Goal: Task Accomplishment & Management: Complete application form

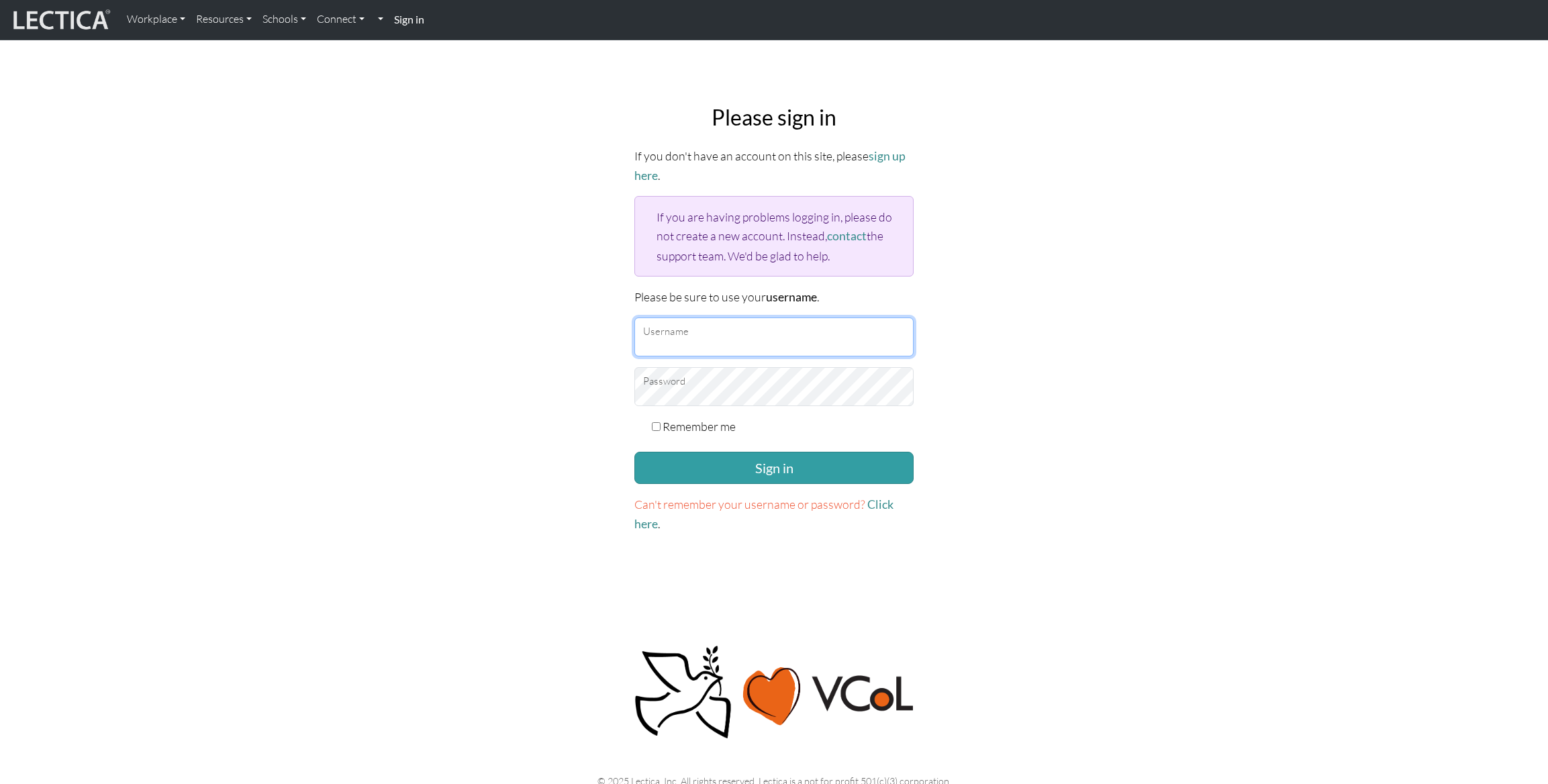
type input "erincollins@google.com"
click at [721, 421] on label "Remember me" at bounding box center [699, 426] width 73 height 19
click at [660, 422] on input "Remember me" at bounding box center [657, 427] width 9 height 9
checkbox input "true"
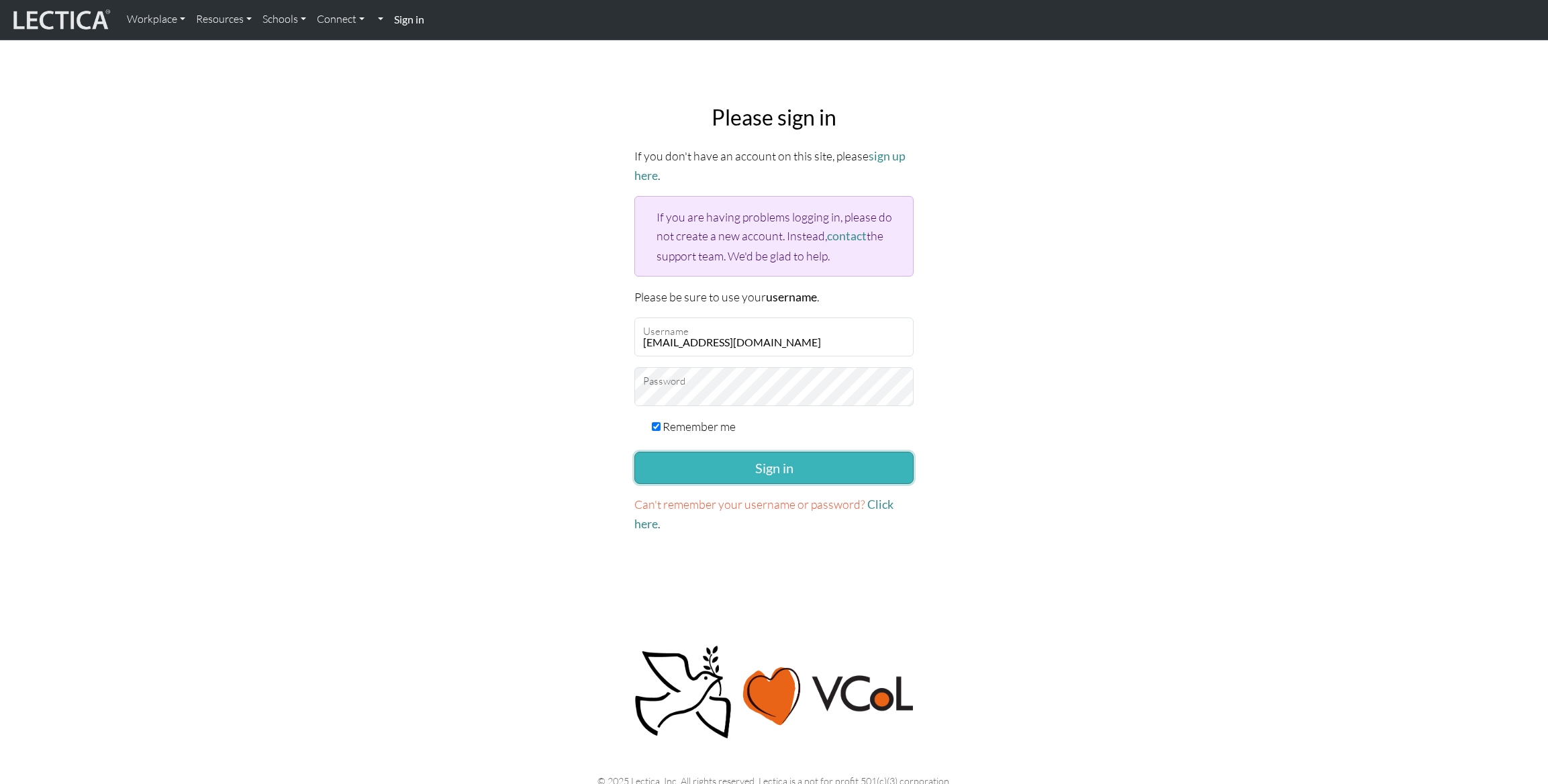
click at [743, 454] on button "Sign in" at bounding box center [774, 468] width 279 height 32
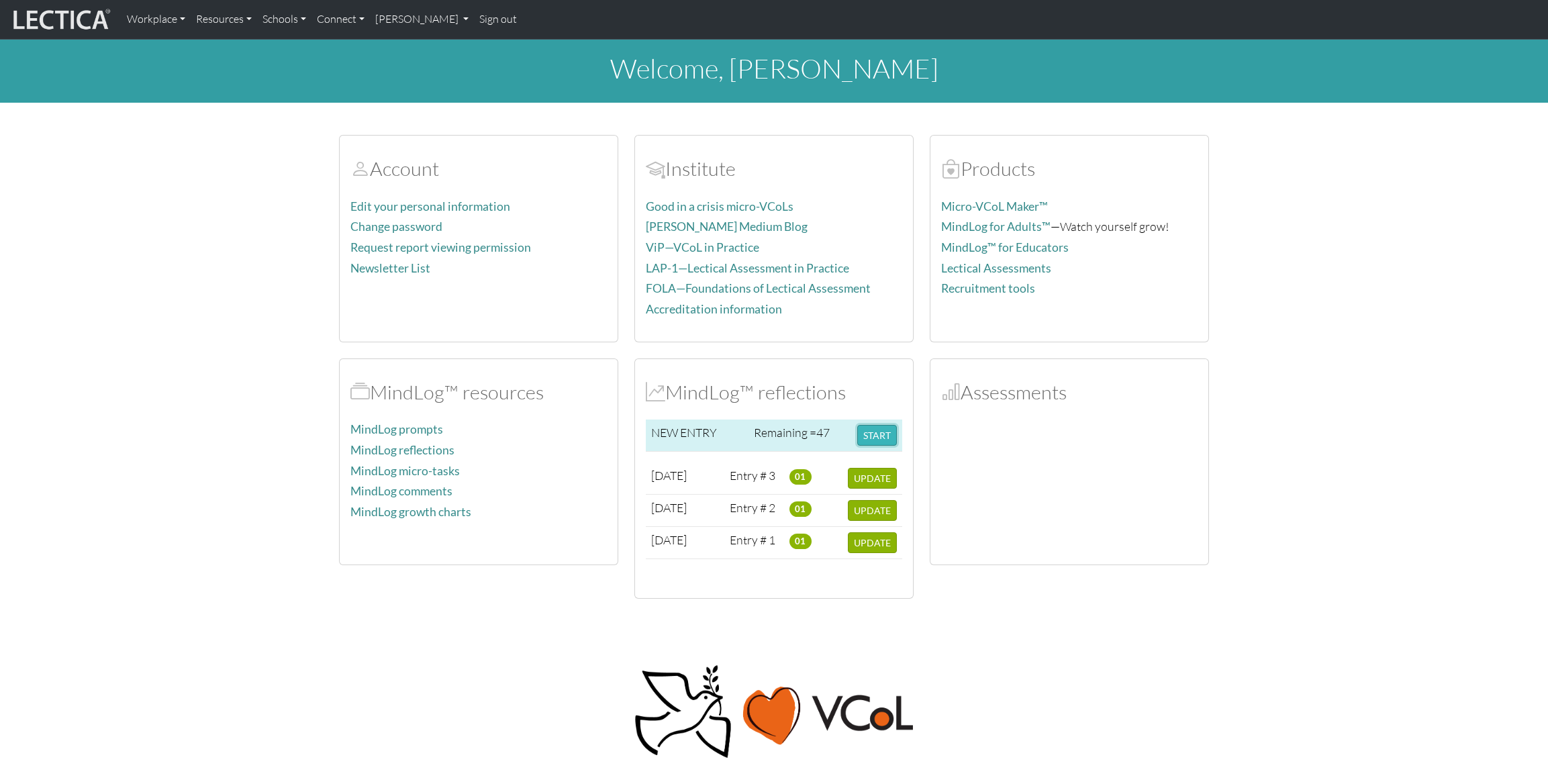
click at [878, 431] on button "START" at bounding box center [877, 436] width 40 height 21
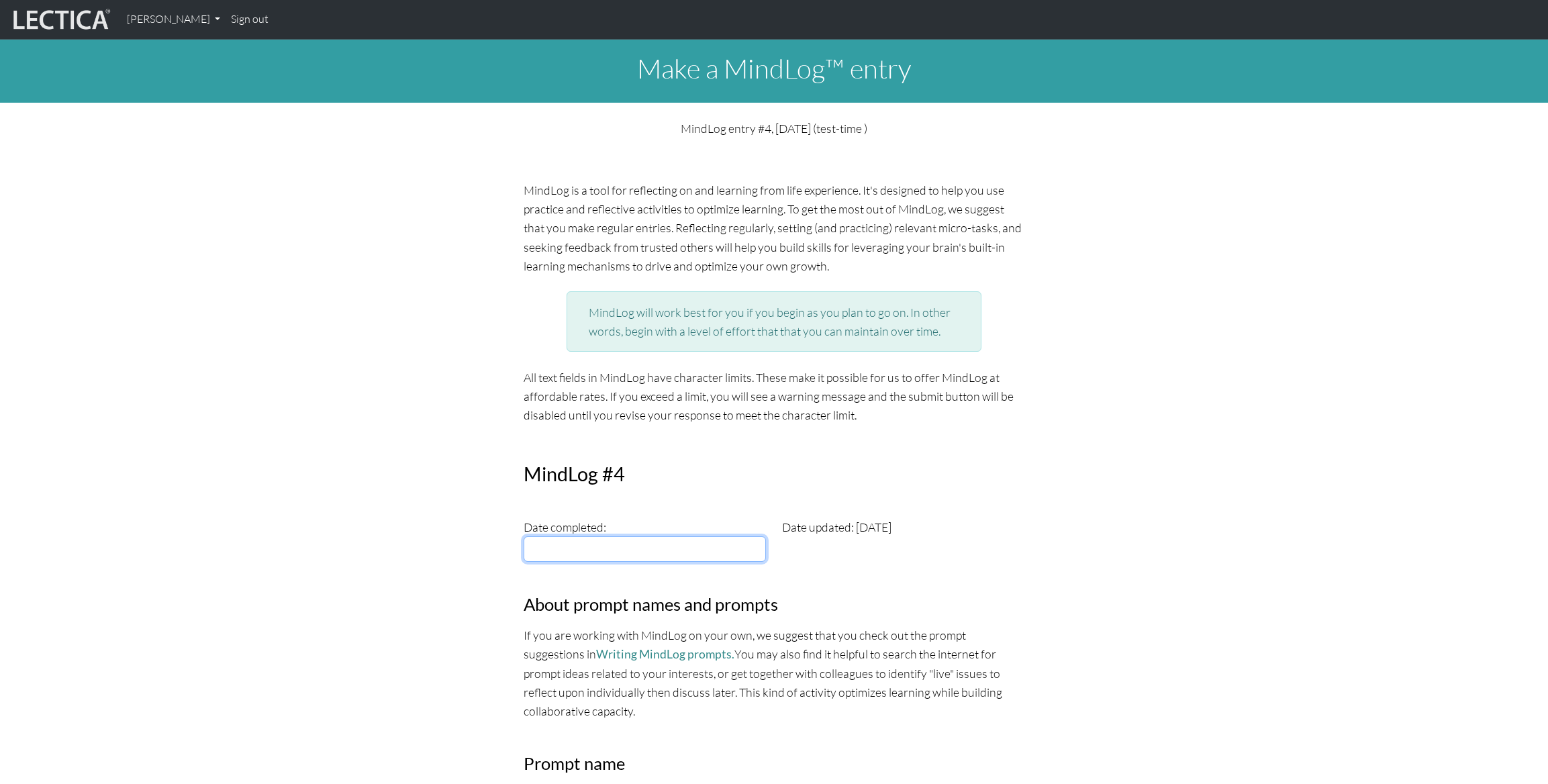
type input "[DATE]"
click at [713, 550] on input "[DATE]" at bounding box center [645, 549] width 242 height 25
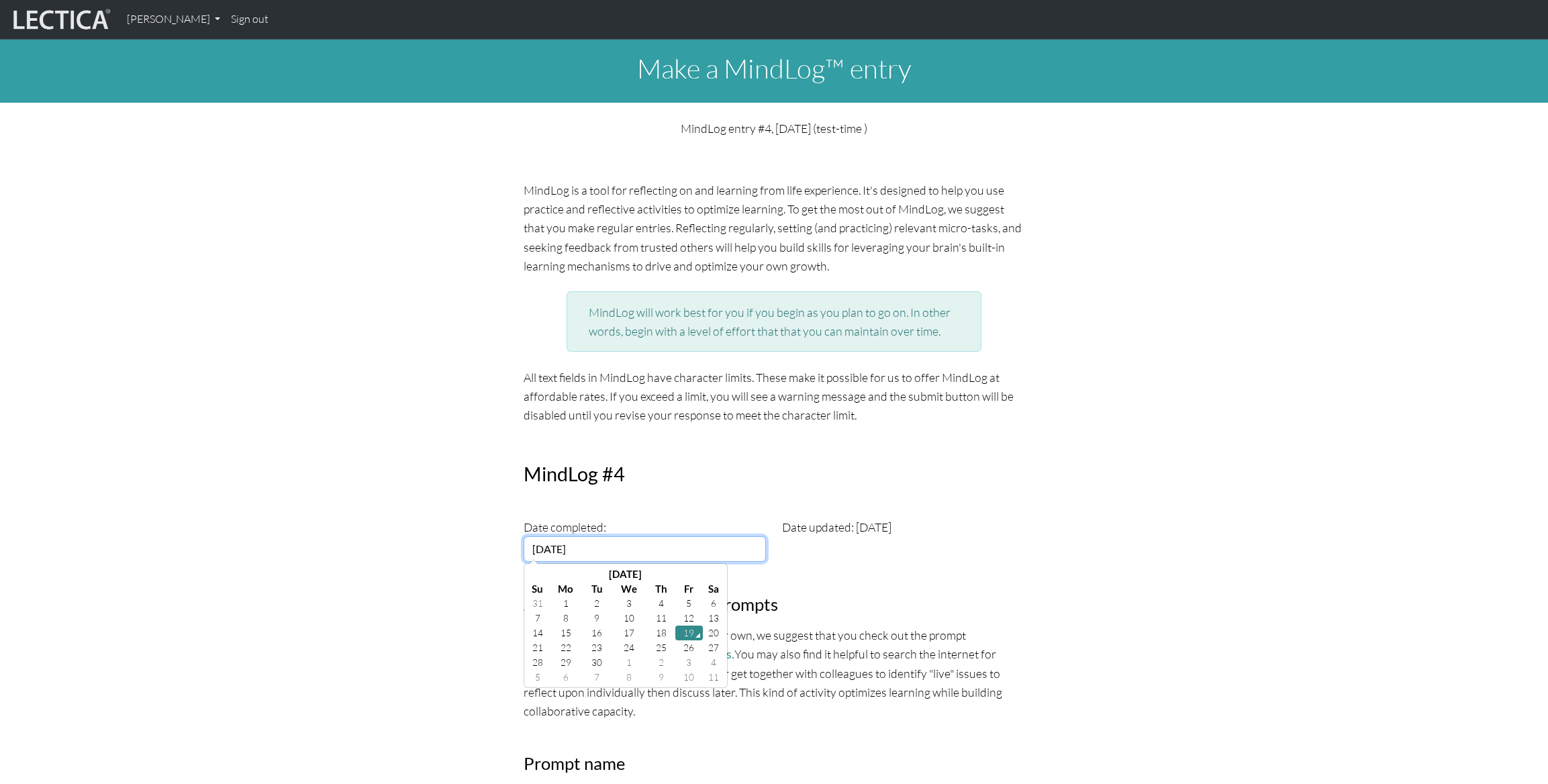
click at [690, 633] on td "19" at bounding box center [689, 633] width 28 height 15
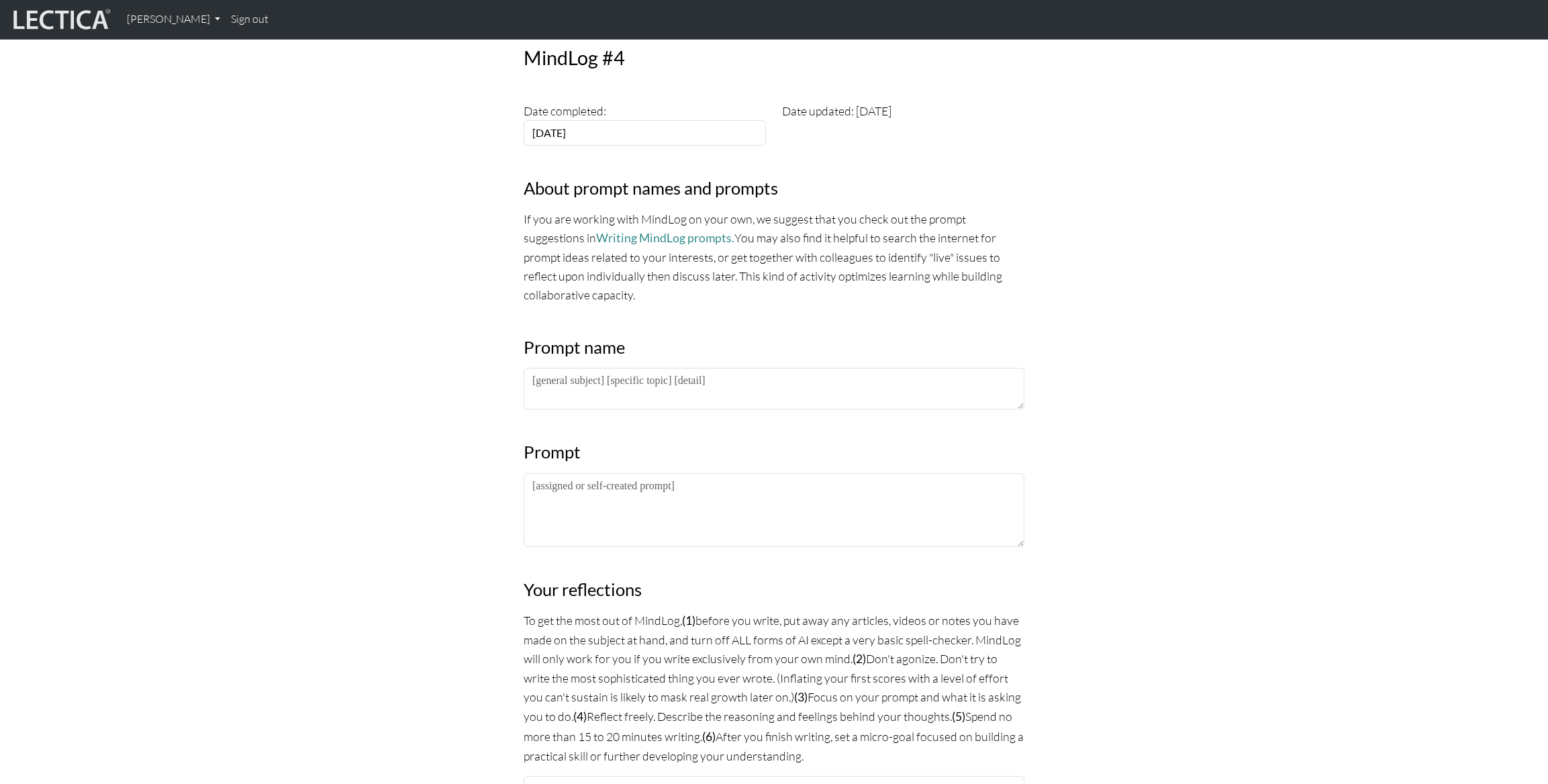
scroll to position [433, 0]
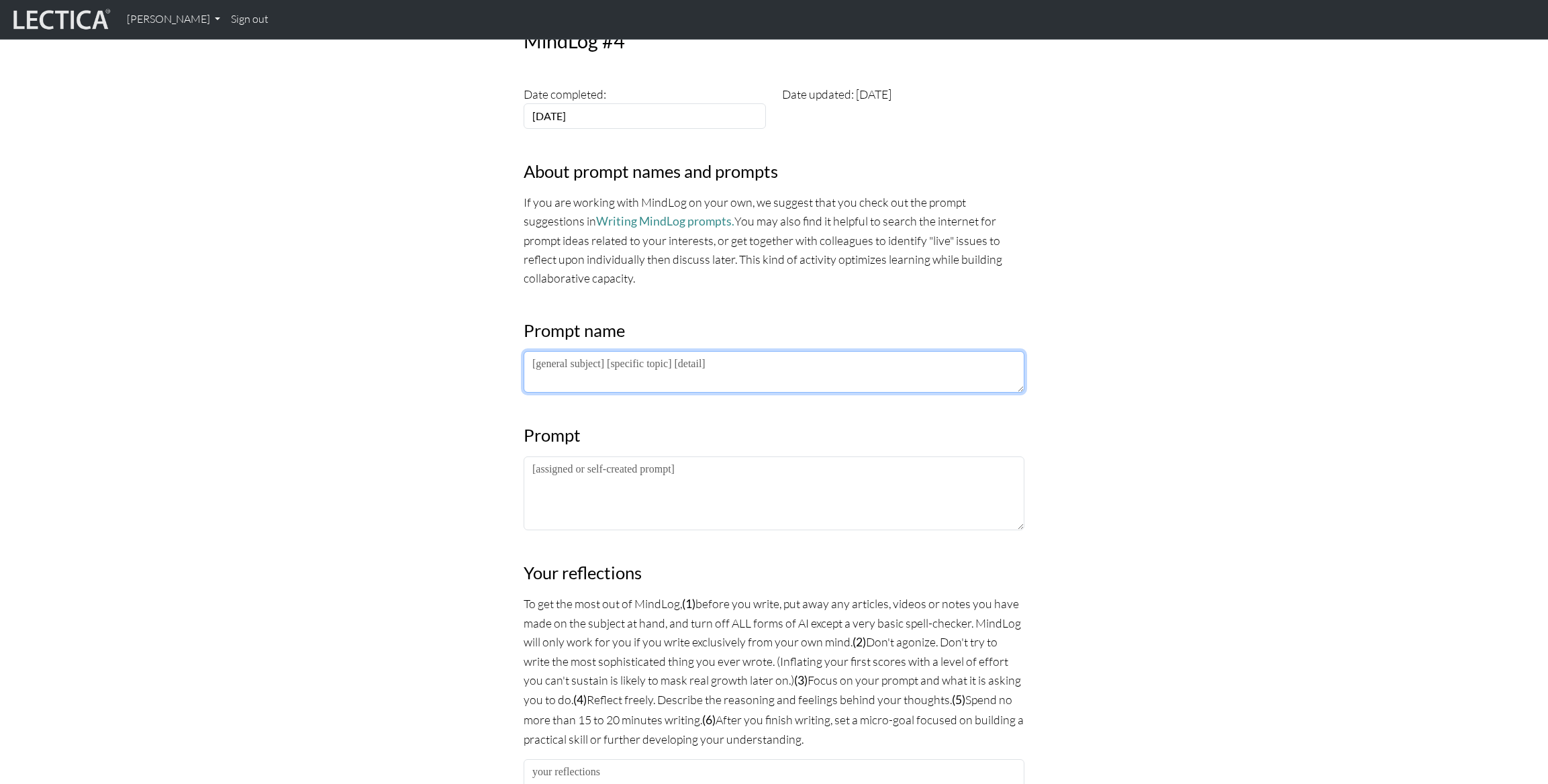
click at [595, 377] on textarea at bounding box center [774, 372] width 501 height 42
type textarea "PM LDP 2025"
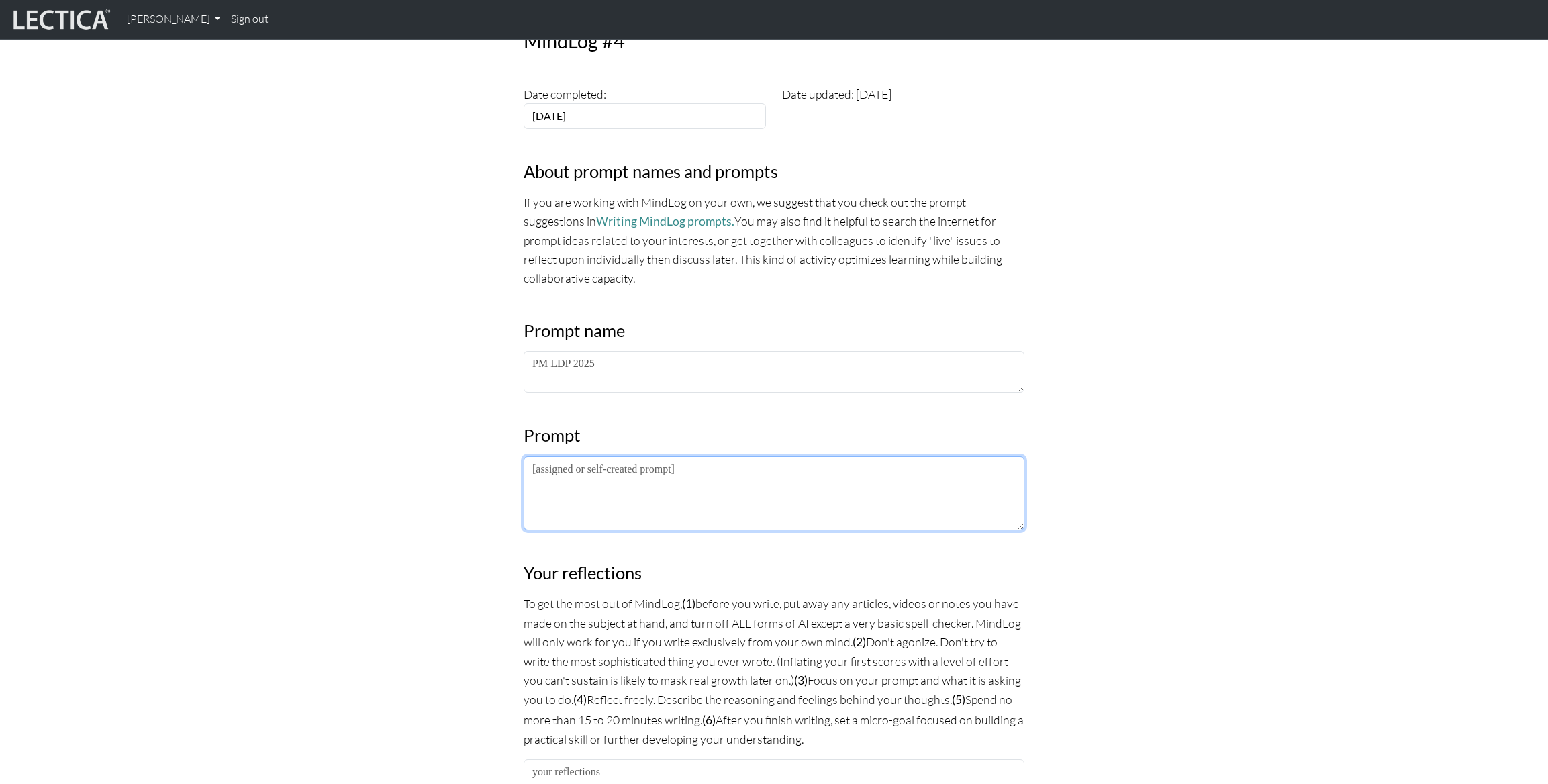
click at [622, 487] on textarea at bounding box center [774, 493] width 501 height 74
paste textarea "What I am noticing about the lectures/frameworks/practices is… What I am notici…"
click at [844, 466] on textarea "What I am noticing about the lectures/frameworks/practices is… What I am notici…" at bounding box center [774, 493] width 501 height 74
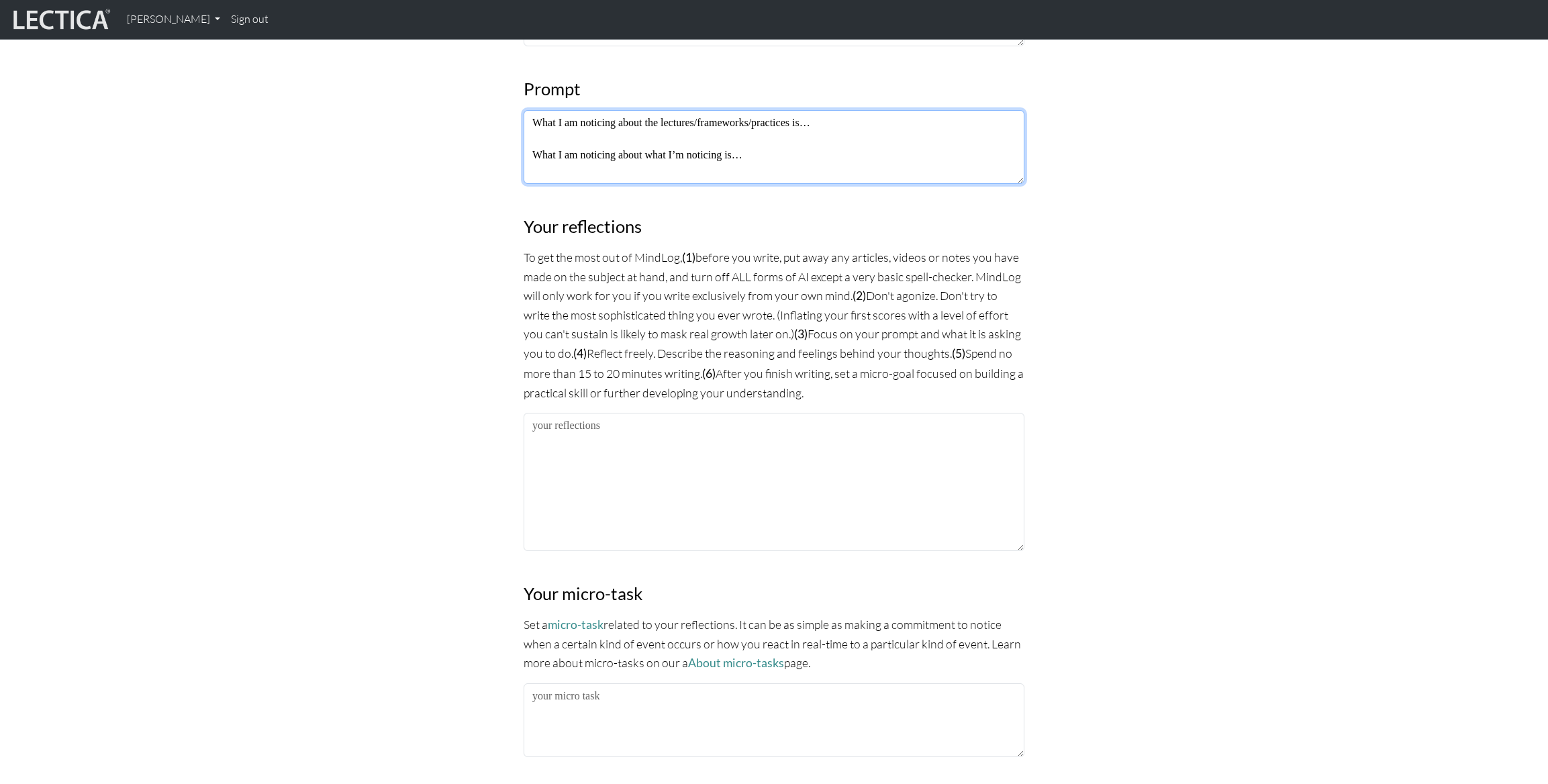
scroll to position [717, 0]
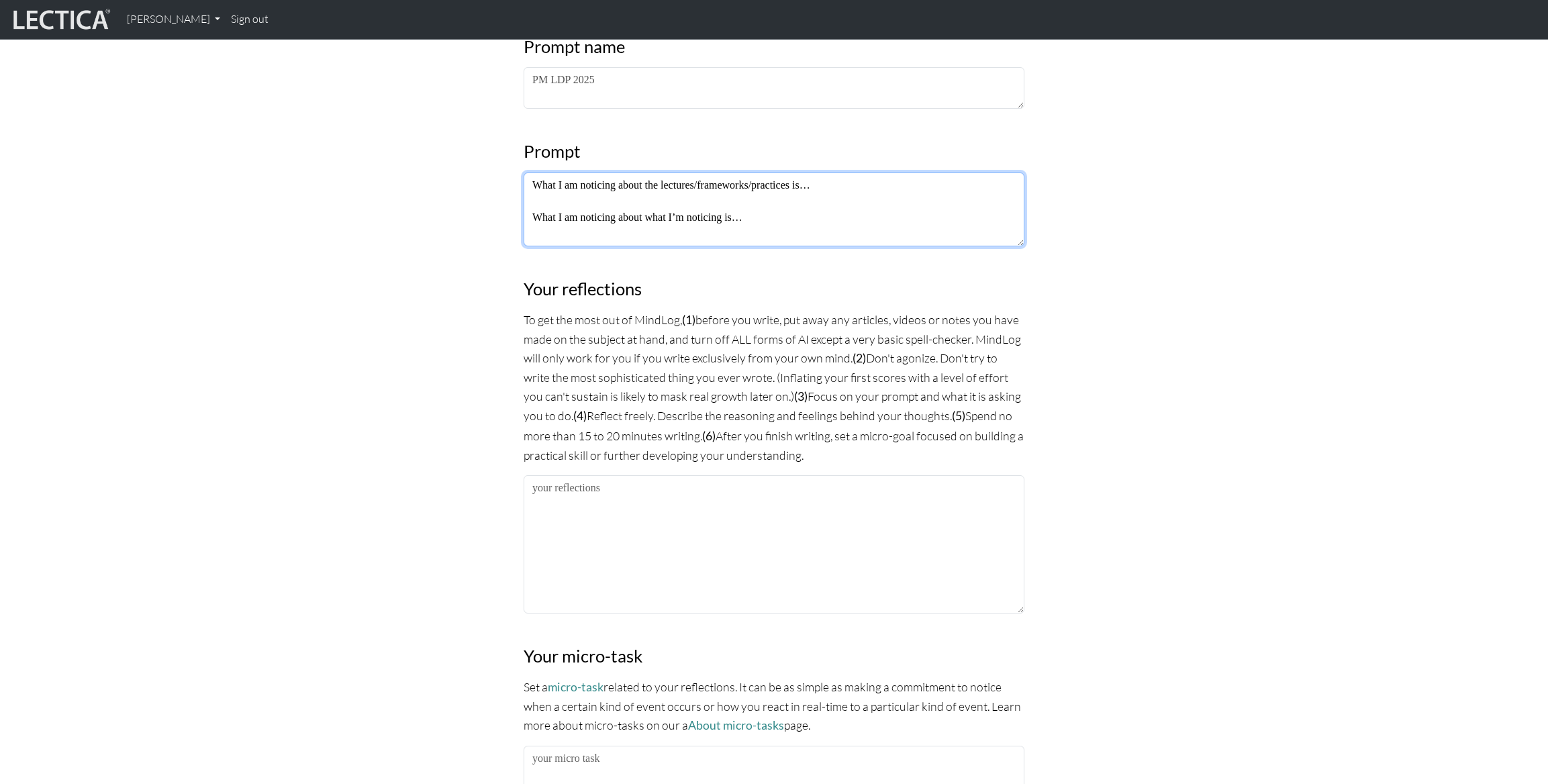
type textarea "What I am noticing about the lectures/frameworks/practices is… What I am notici…"
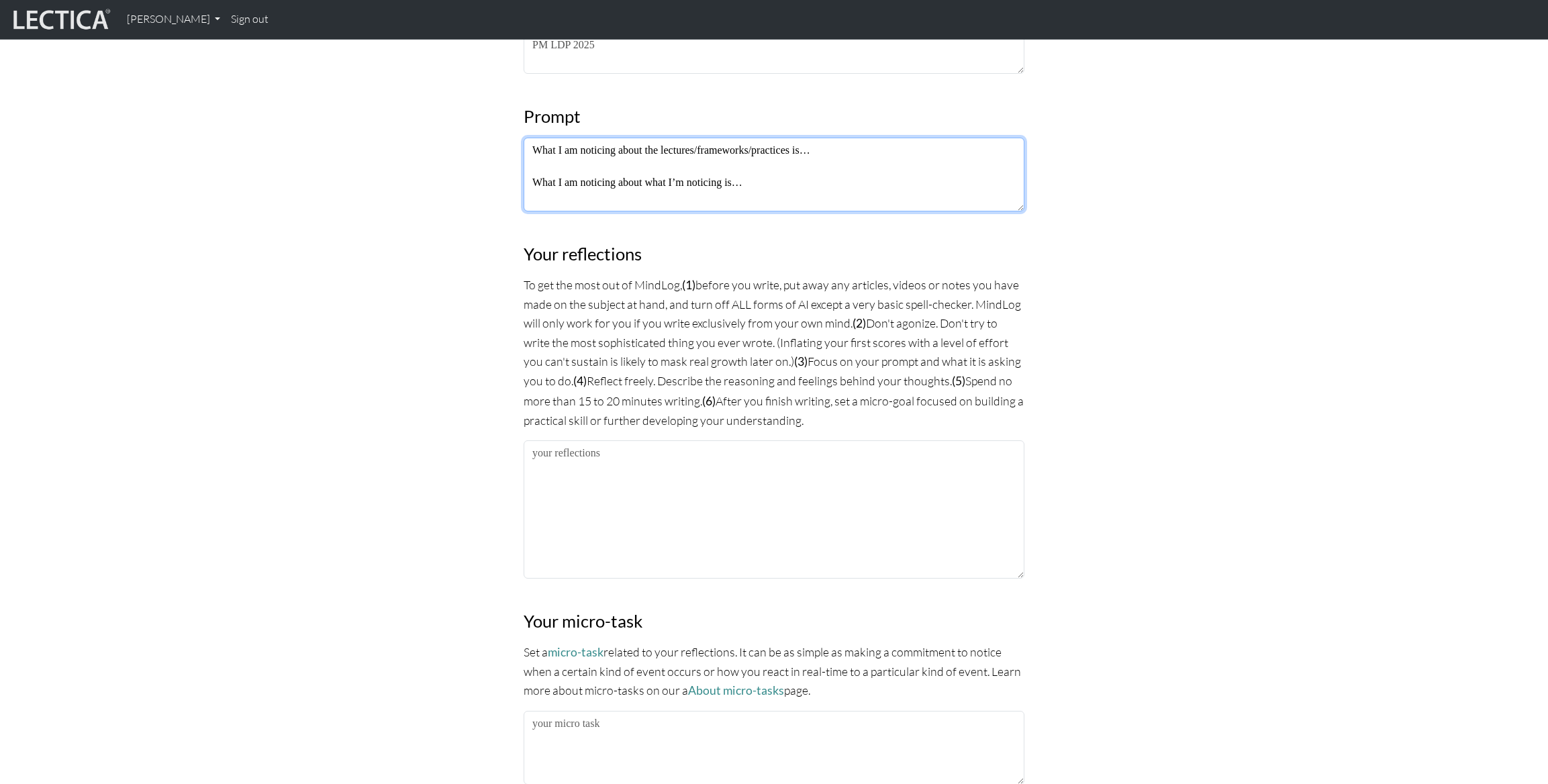
scroll to position [836, 0]
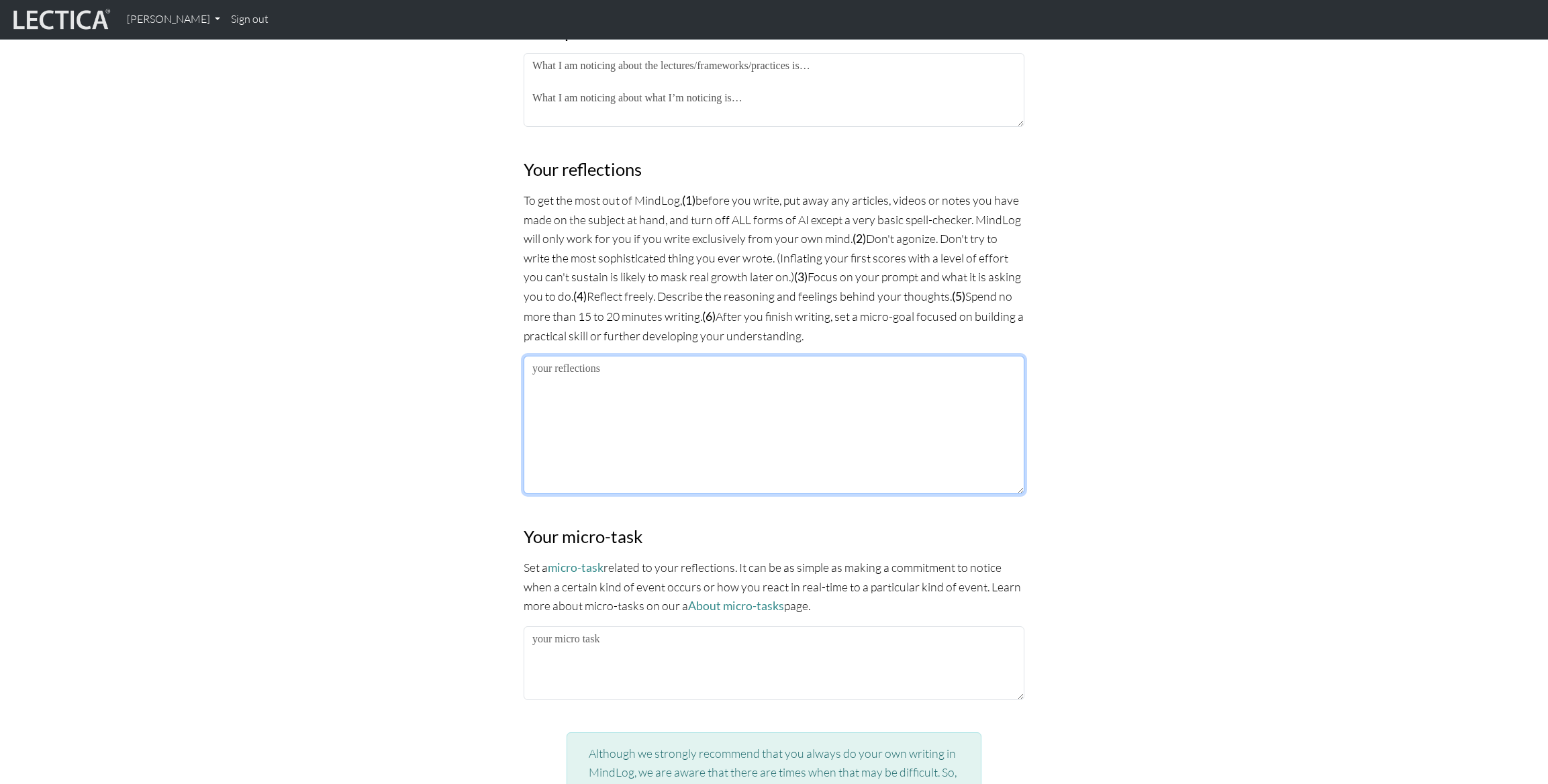
click at [647, 371] on textarea at bounding box center [774, 424] width 501 height 138
paste textarea "Everyday, label any moment when you think somebody could have (or did) identify…"
drag, startPoint x: 704, startPoint y: 378, endPoint x: 459, endPoint y: 364, distance: 245.4
click at [460, 365] on div "MindLog is a tool for reflecting on and learning from life experience. It's des…" at bounding box center [774, 196] width 886 height 1705
click at [534, 364] on textarea "Everyday, label any moment when you think somebody could have (or did) identify…" at bounding box center [774, 424] width 501 height 138
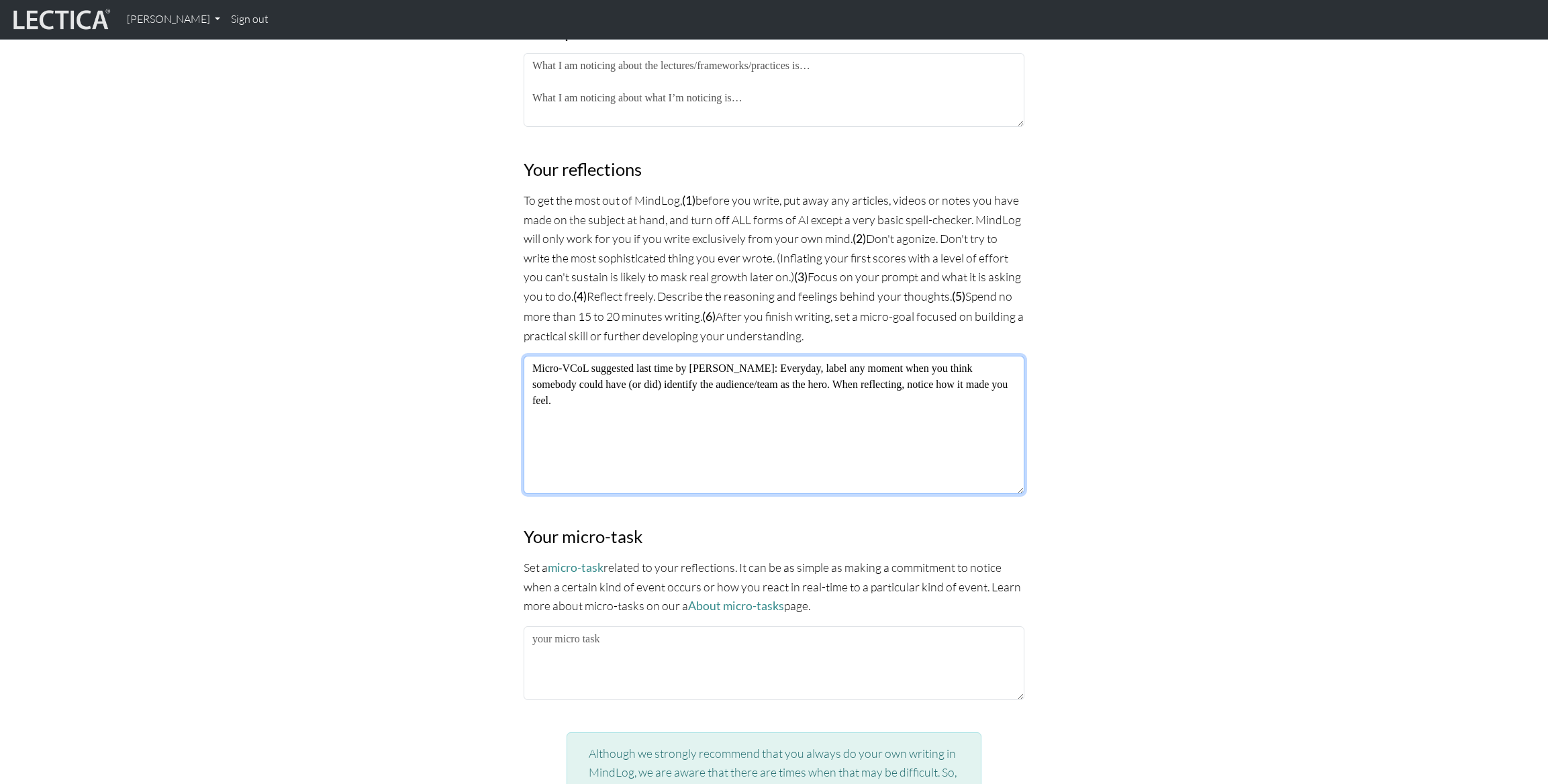
click at [993, 390] on textarea "Micro-VCoL suggested last time by [PERSON_NAME]: Everyday, label any moment whe…" at bounding box center [774, 424] width 501 height 138
click at [1001, 386] on textarea "Micro-VCoL suggested last time by [PERSON_NAME]: Everyday, label any moment whe…" at bounding box center [774, 424] width 501 height 138
drag, startPoint x: 982, startPoint y: 415, endPoint x: 830, endPoint y: 407, distance: 152.2
click at [830, 407] on textarea "Micro-VCoL suggested last time by [PERSON_NAME]: Everyday, label any moment whe…" at bounding box center [774, 424] width 501 height 138
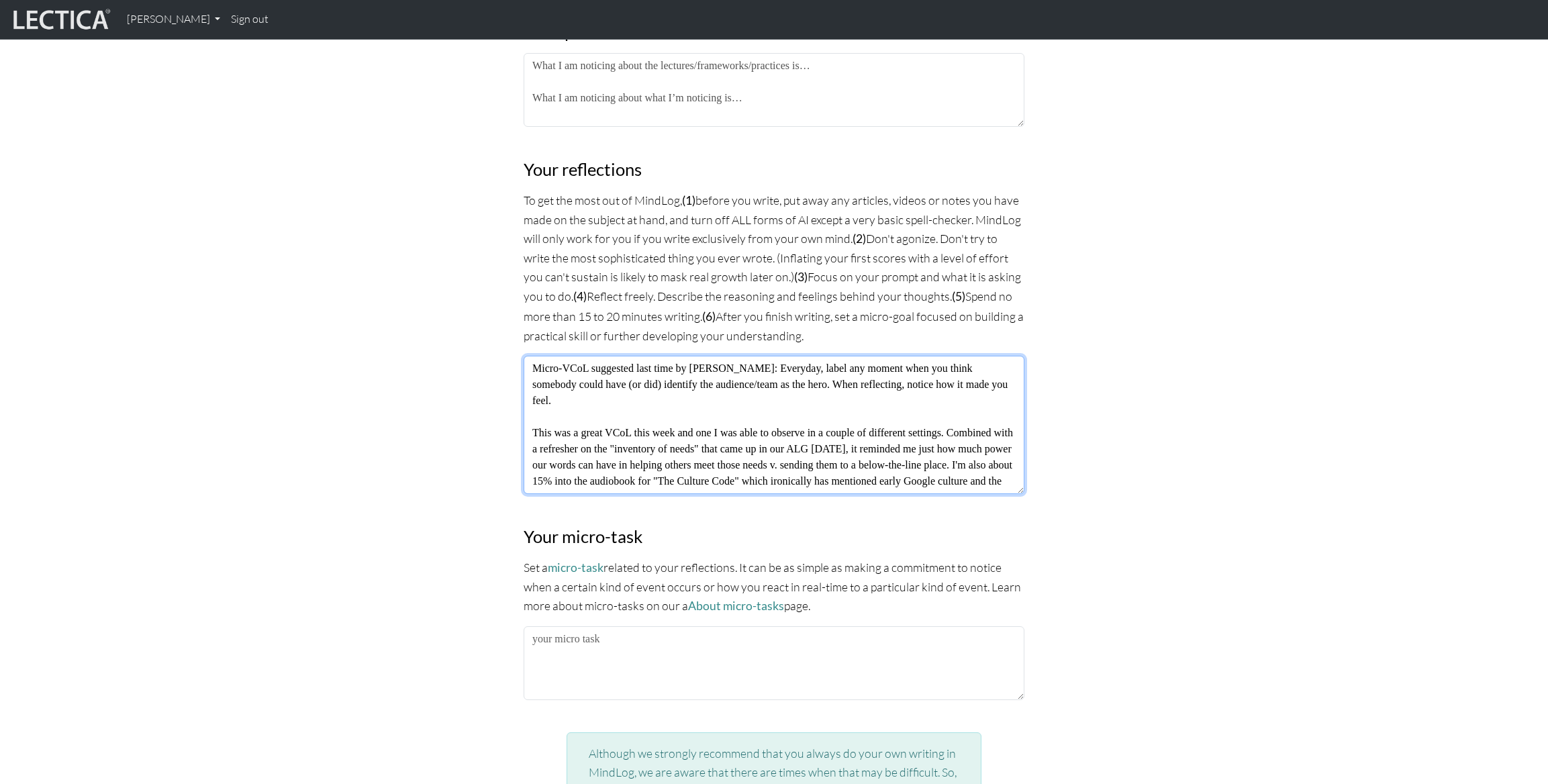
scroll to position [815, 0]
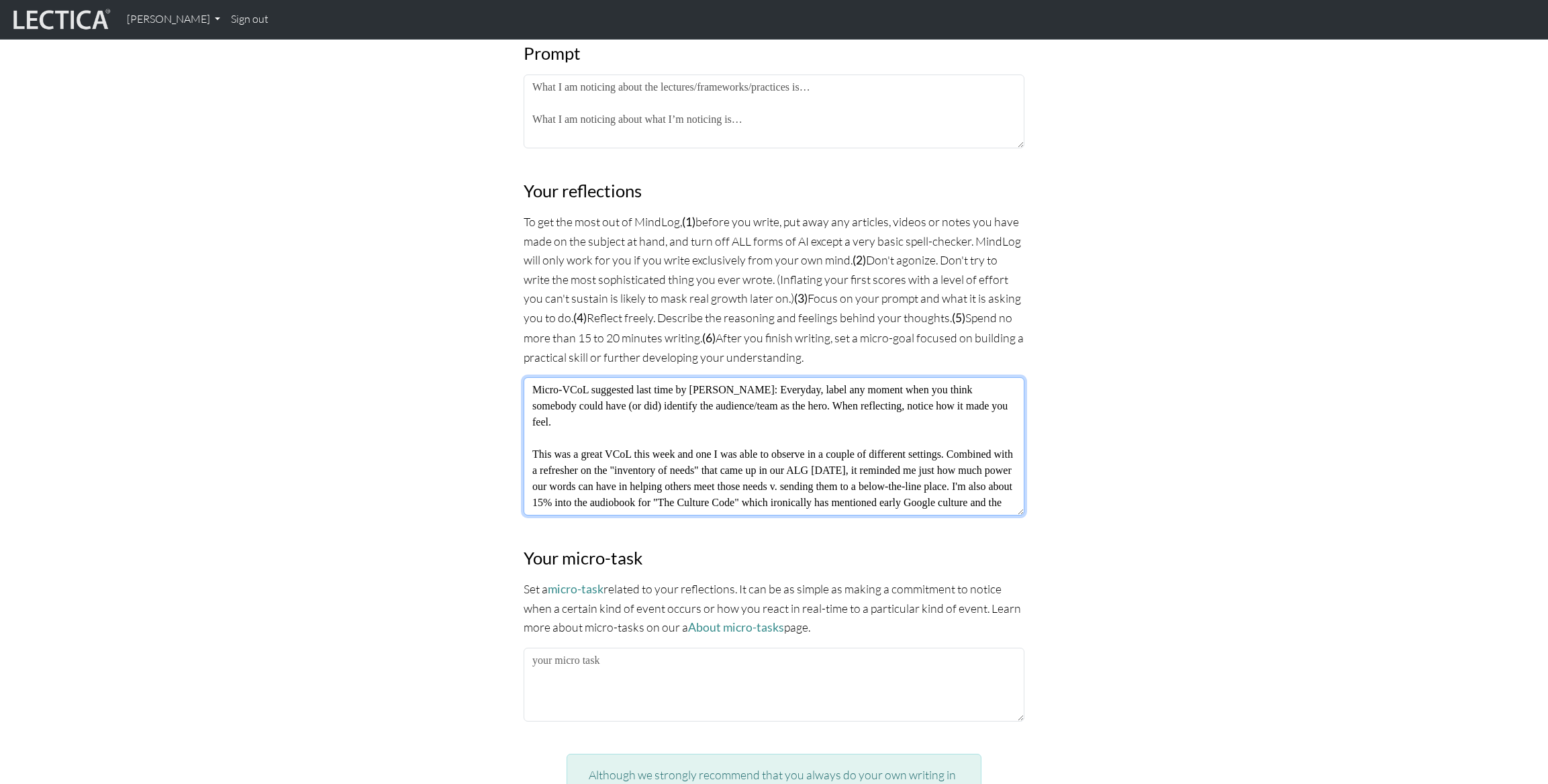
click at [828, 498] on textarea "Micro-VCoL suggested last time by [PERSON_NAME]: Everyday, label any moment whe…" at bounding box center [774, 446] width 501 height 138
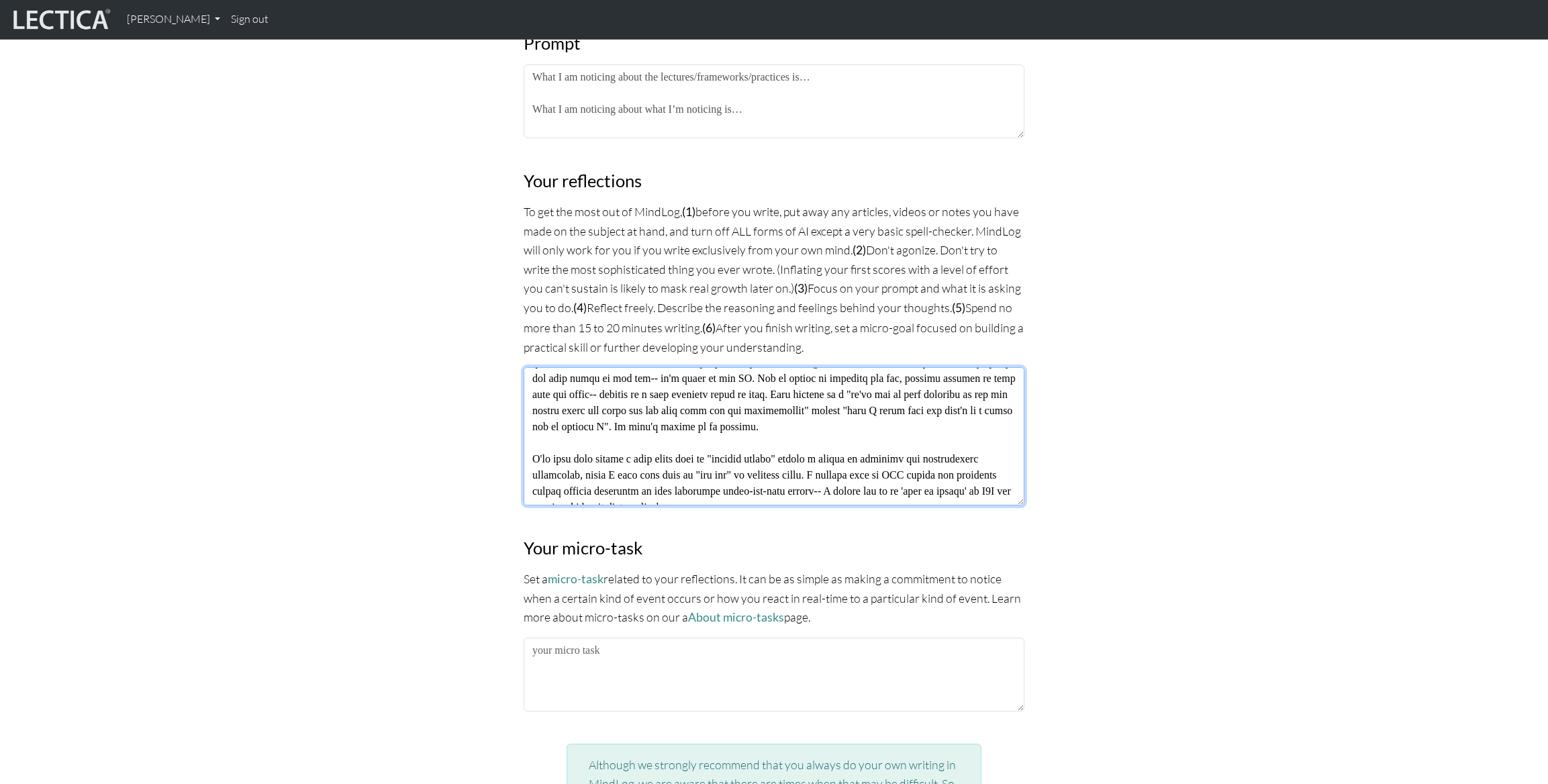
scroll to position [290, 0]
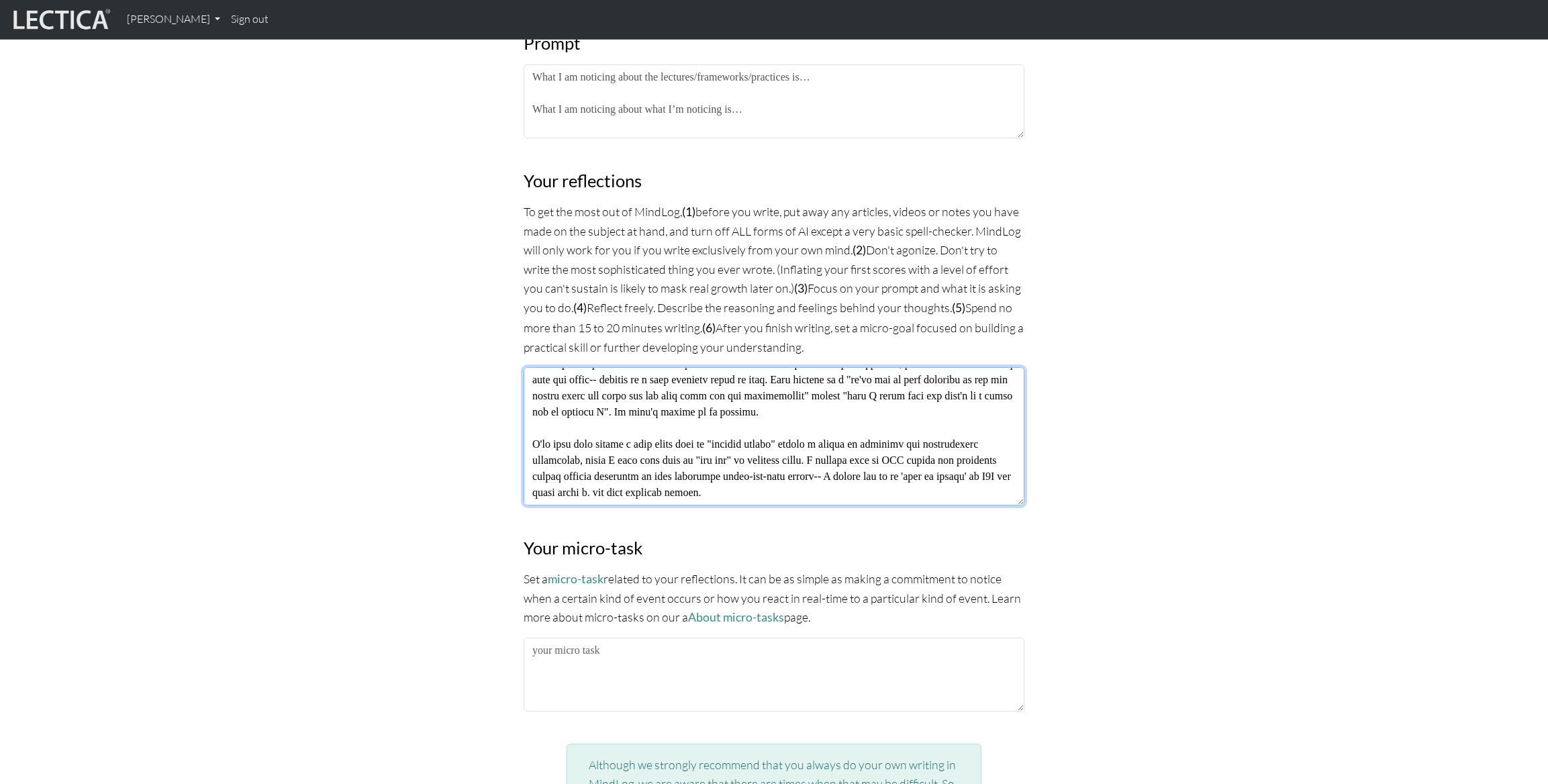
type textarea "Micro-VCoL suggested last time by [PERSON_NAME]: Everyday, label any moment whe…"
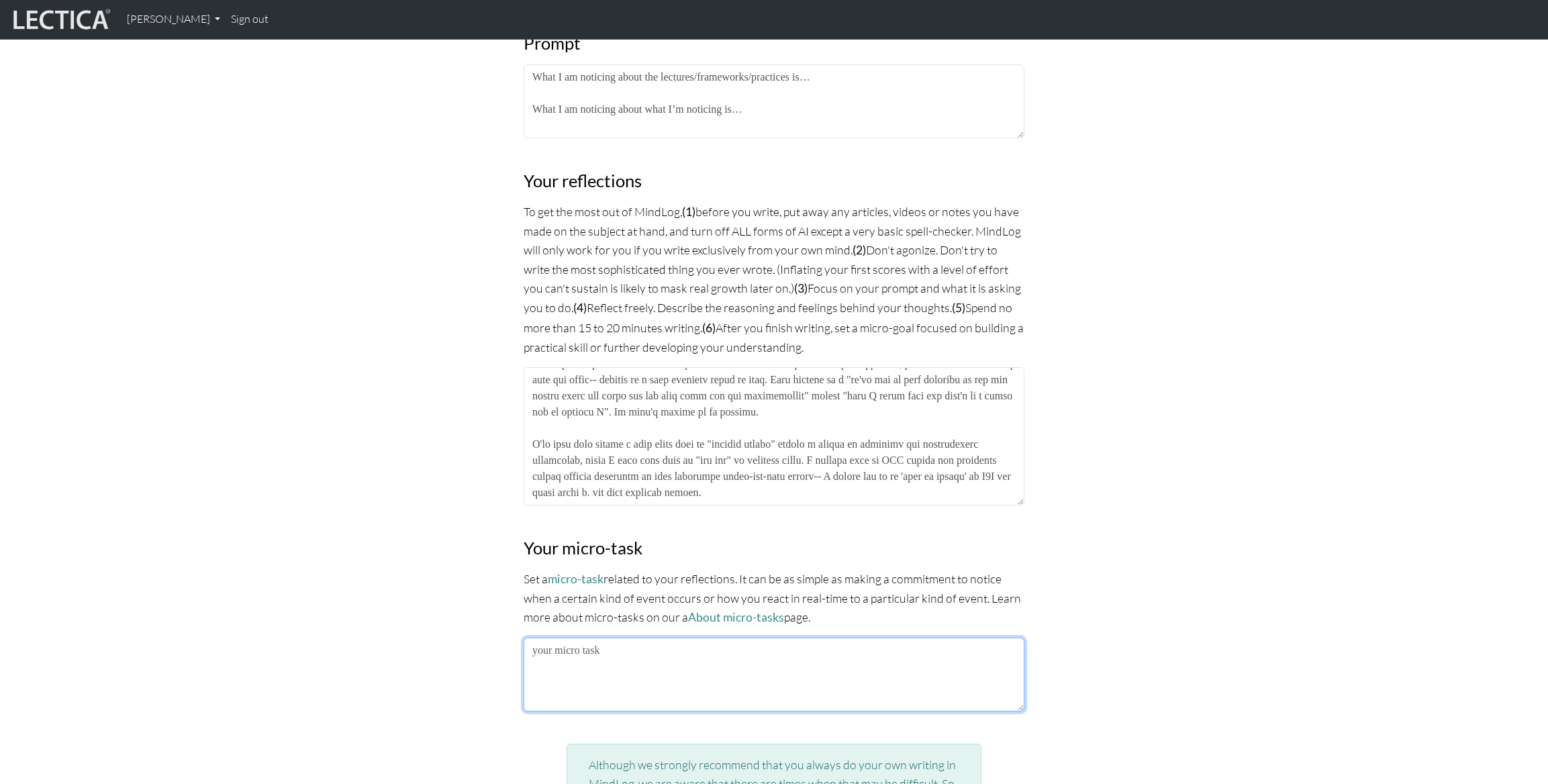
click at [759, 656] on textarea at bounding box center [774, 674] width 501 height 74
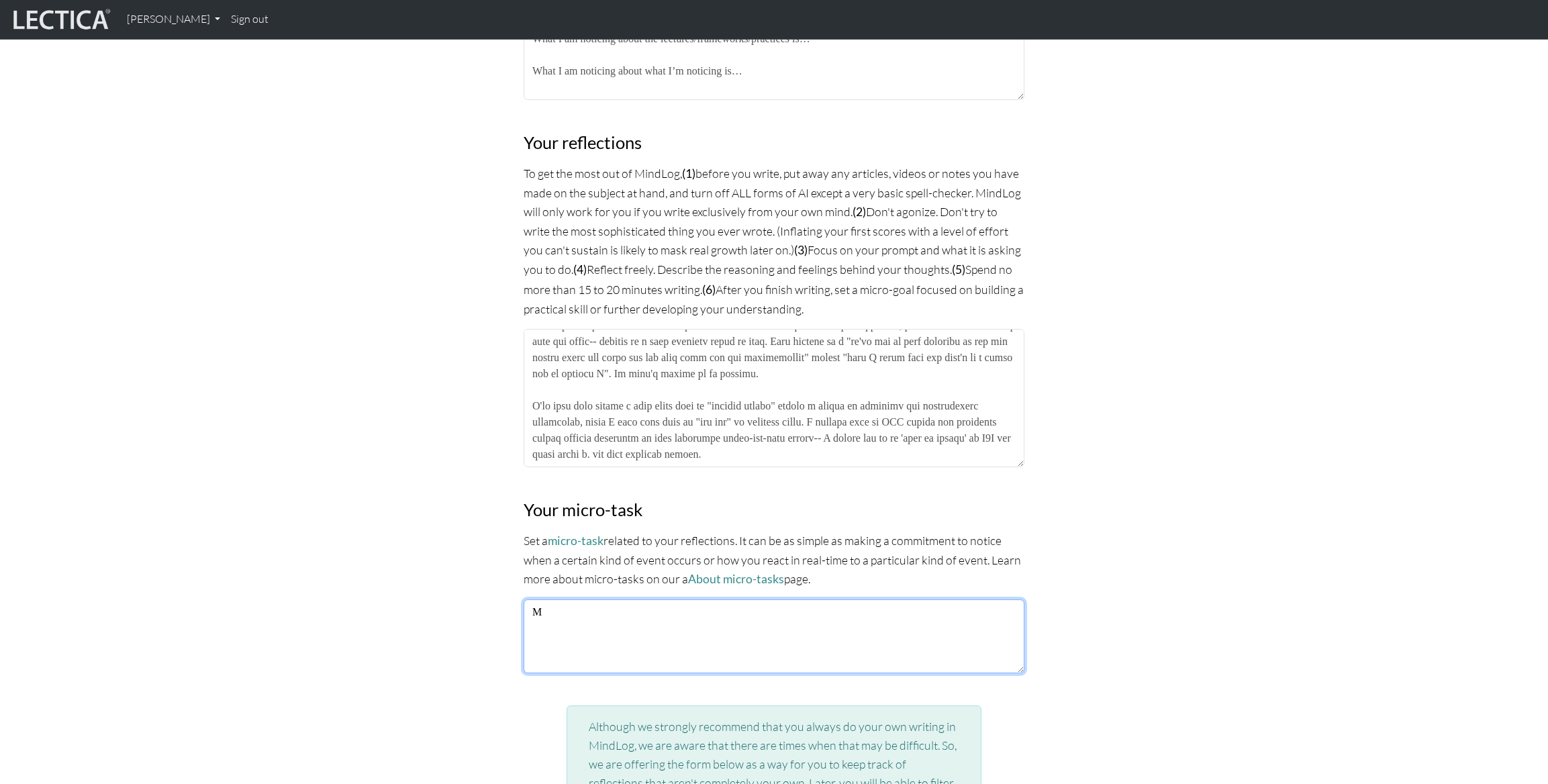
scroll to position [862, 0]
click at [887, 621] on textarea "Micro VCOL: When I notice a panicked feeling of "falling behind" or "drowning" …" at bounding box center [774, 637] width 501 height 74
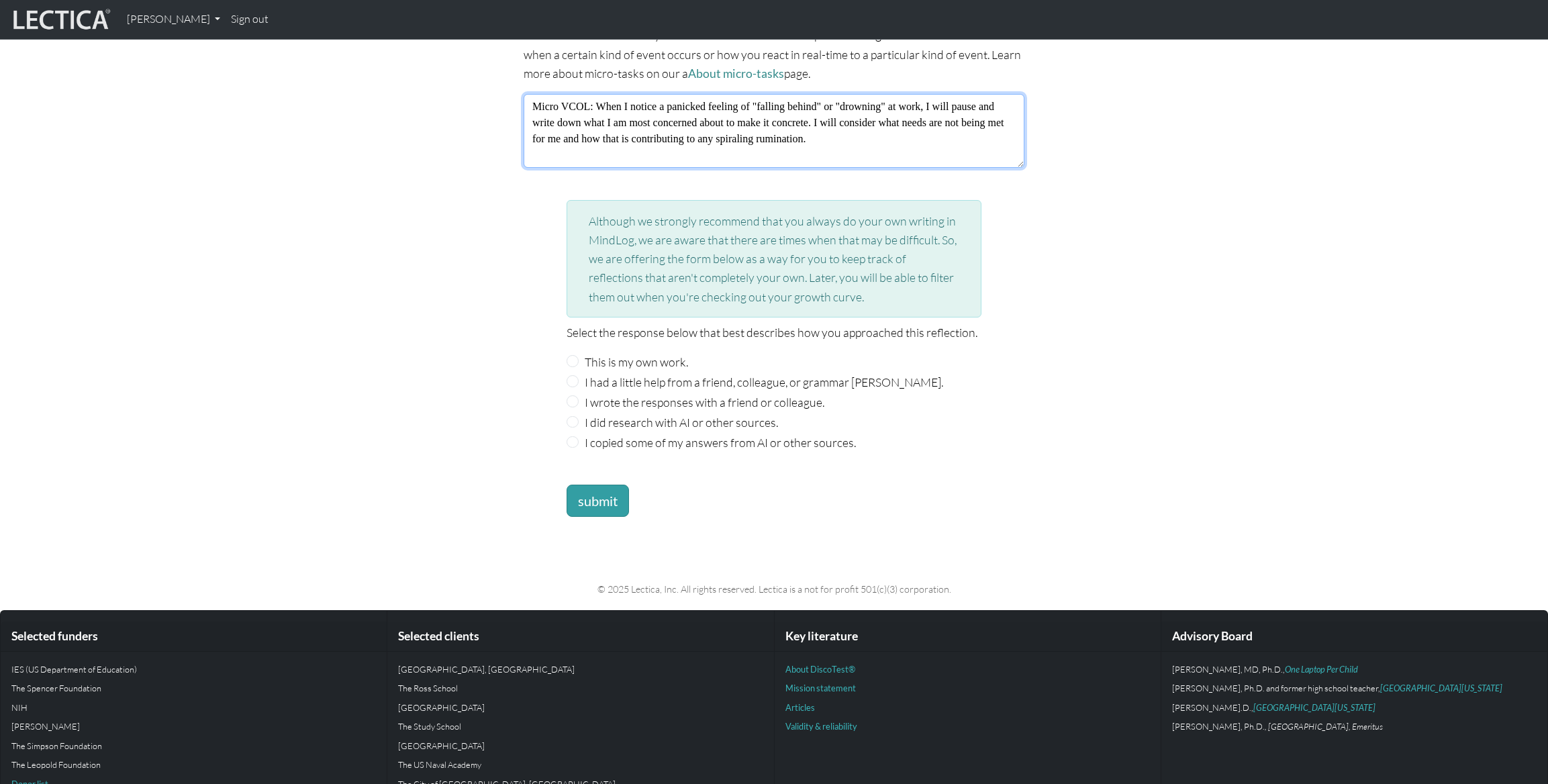
scroll to position [1405, 0]
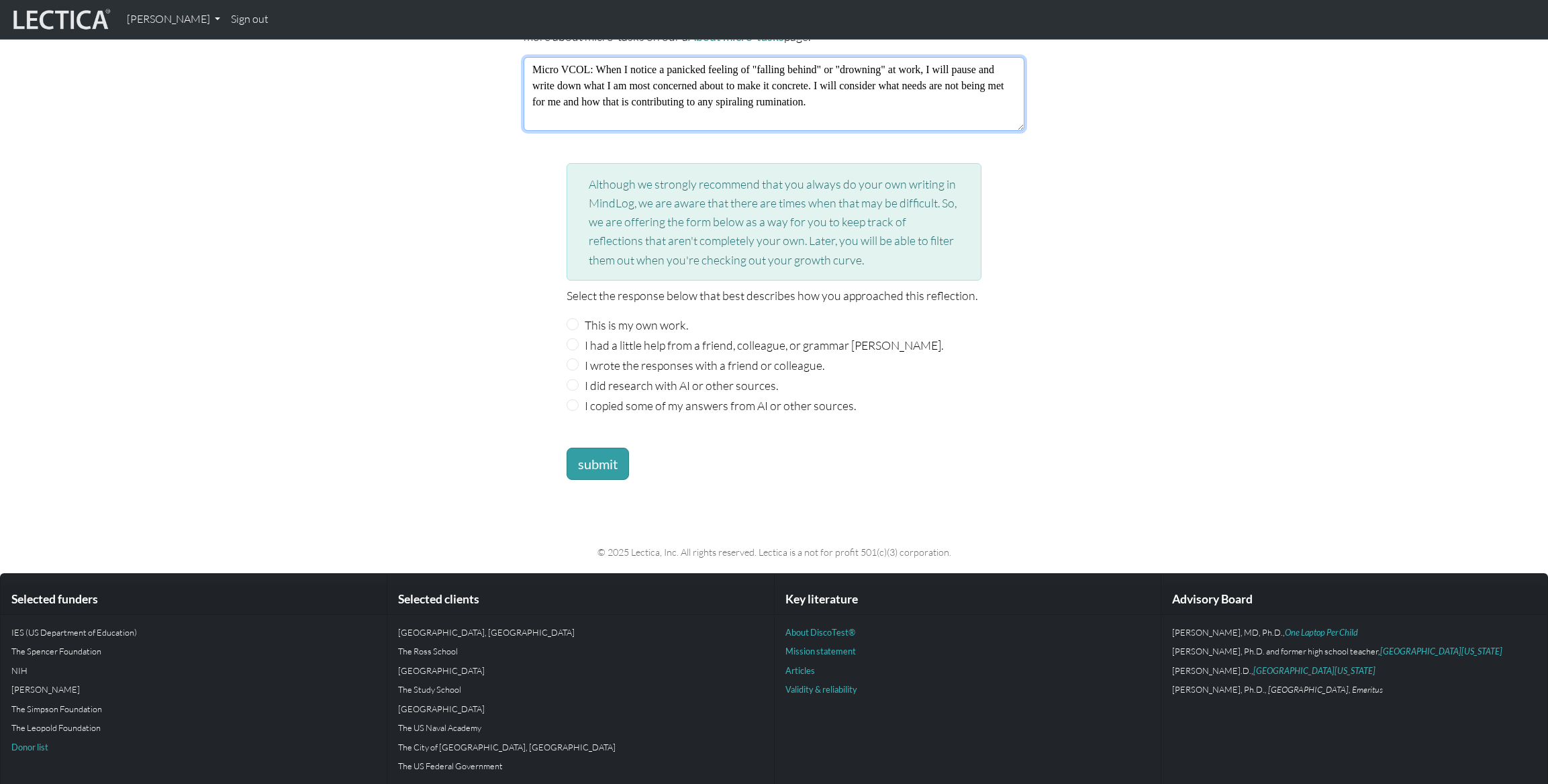
type textarea "Micro VCOL: When I notice a panicked feeling of "falling behind" or "drowning" …"
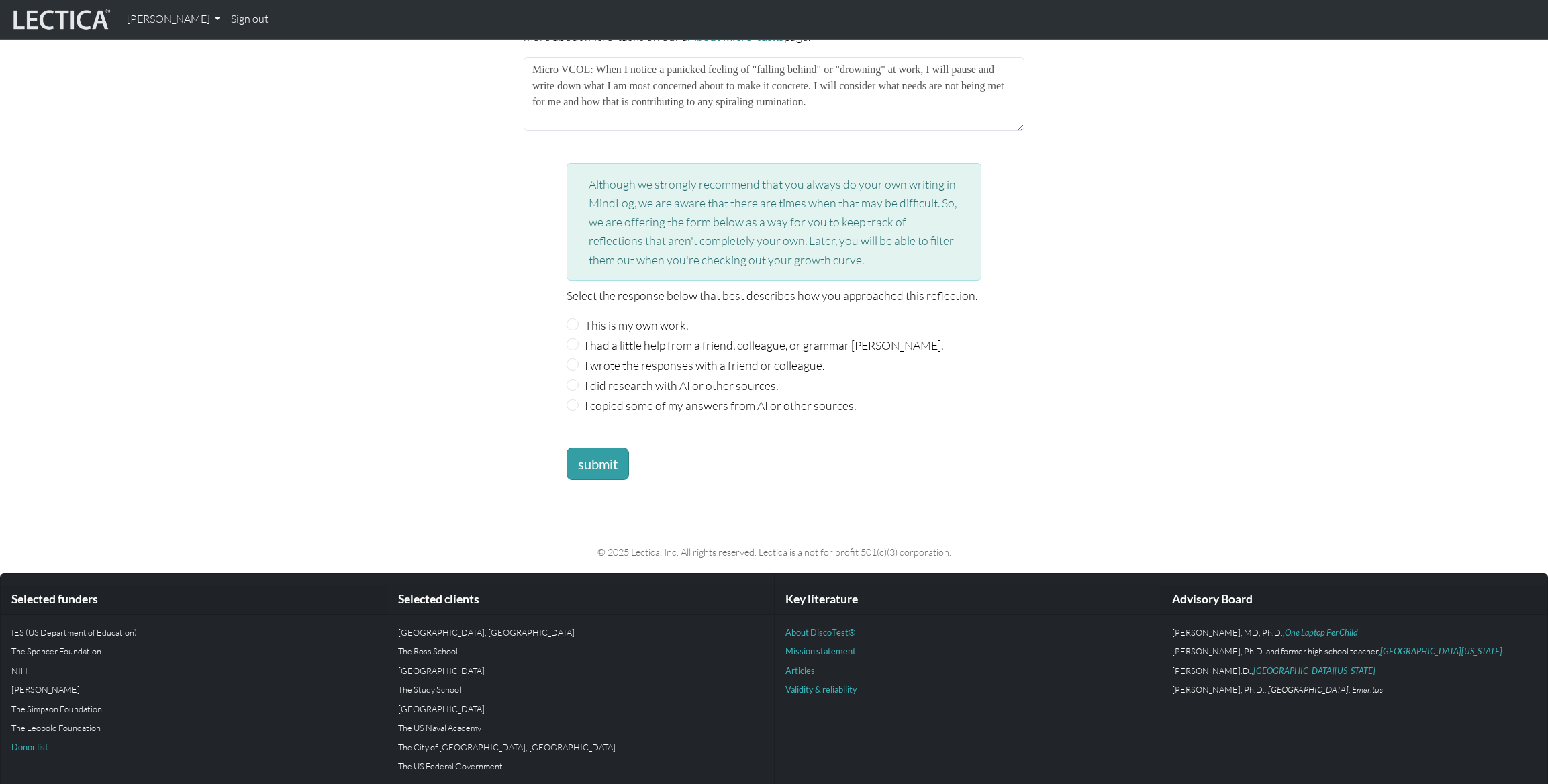
click at [621, 319] on label "This is my own work." at bounding box center [636, 324] width 104 height 19
click at [579, 319] on input "This is my own work." at bounding box center [573, 324] width 12 height 12
radio input "true"
click at [612, 451] on button "submit" at bounding box center [598, 463] width 63 height 32
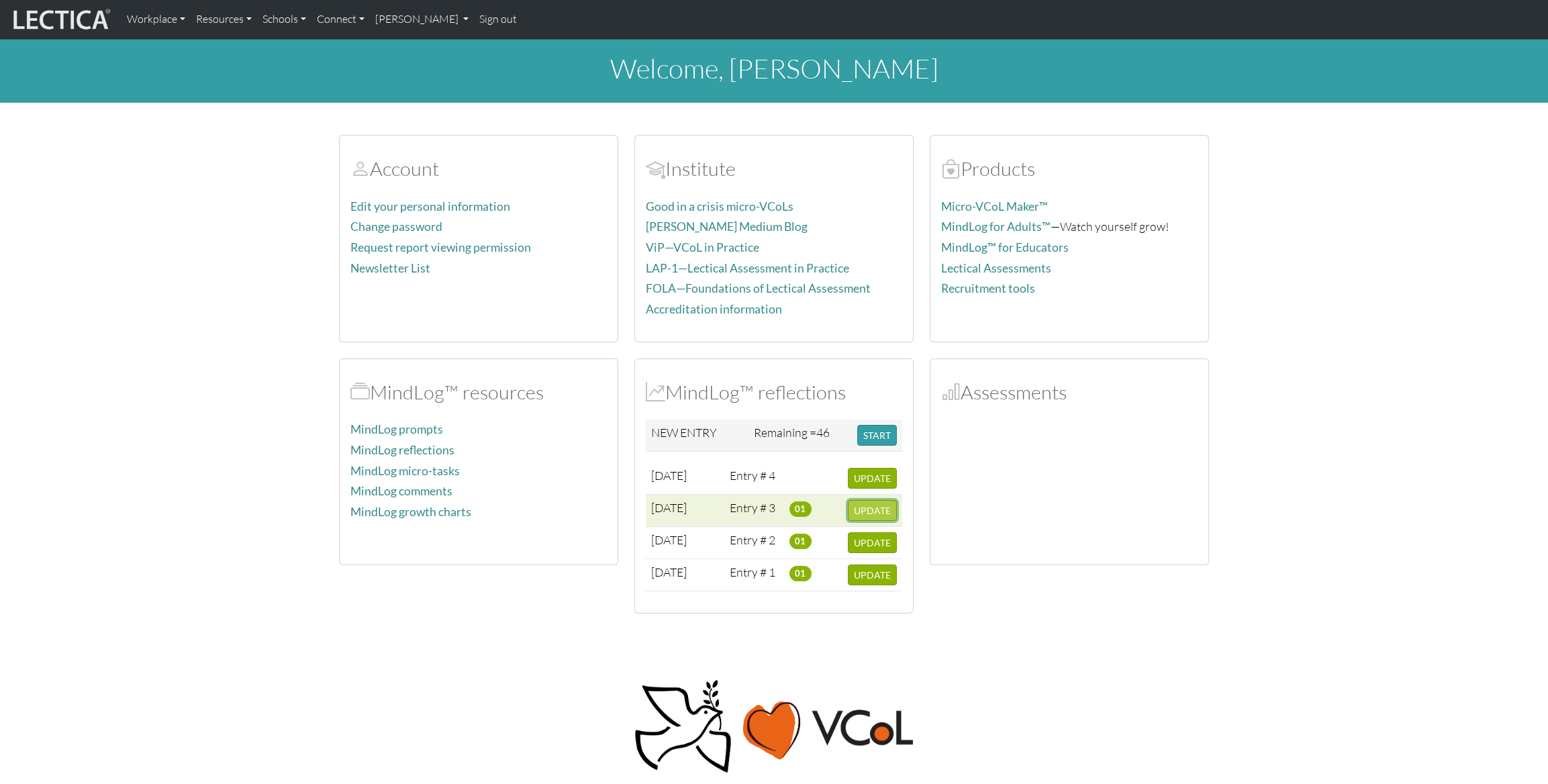
click at [887, 511] on span "UPDATE" at bounding box center [872, 510] width 37 height 11
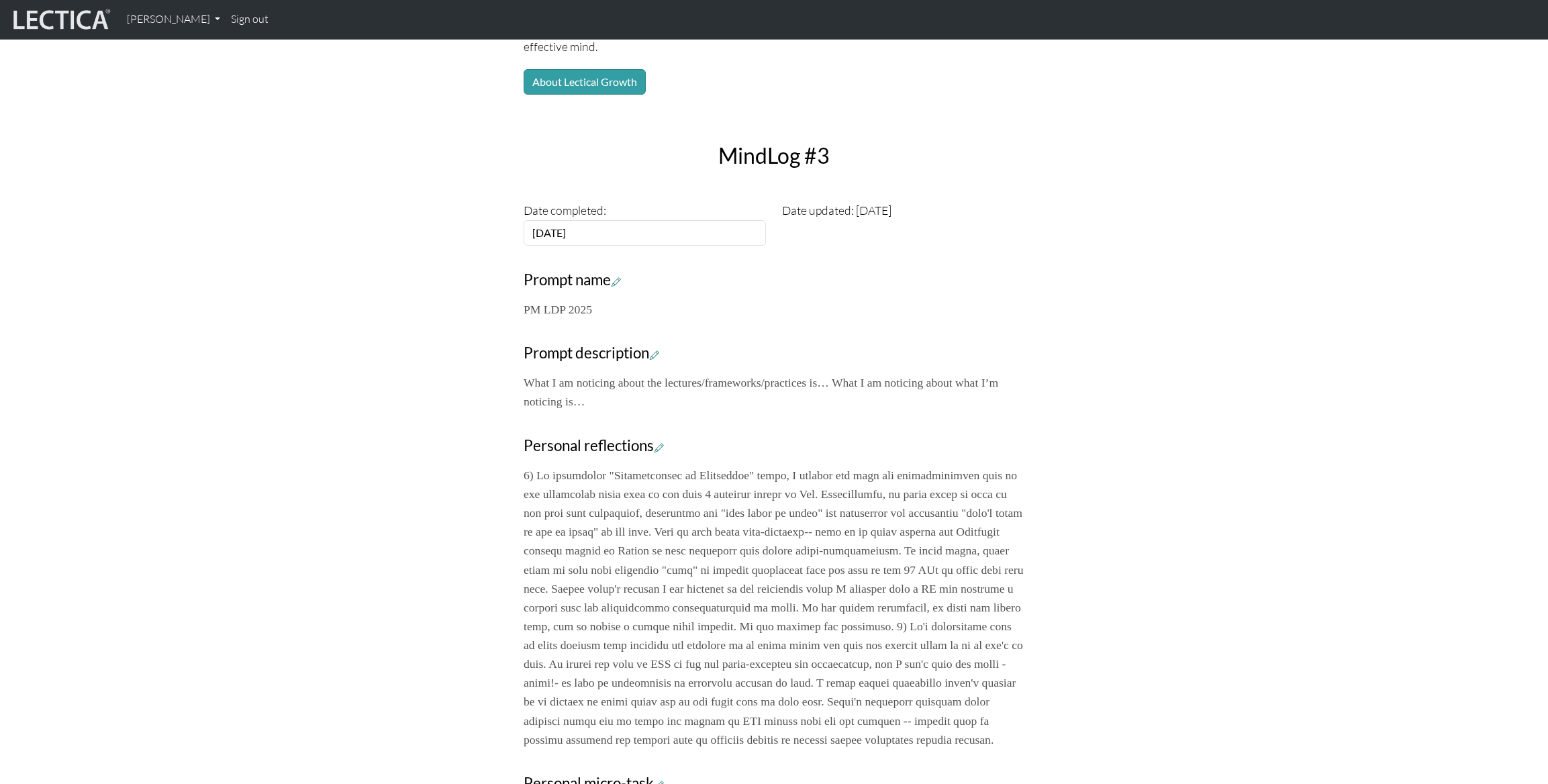
scroll to position [292, 0]
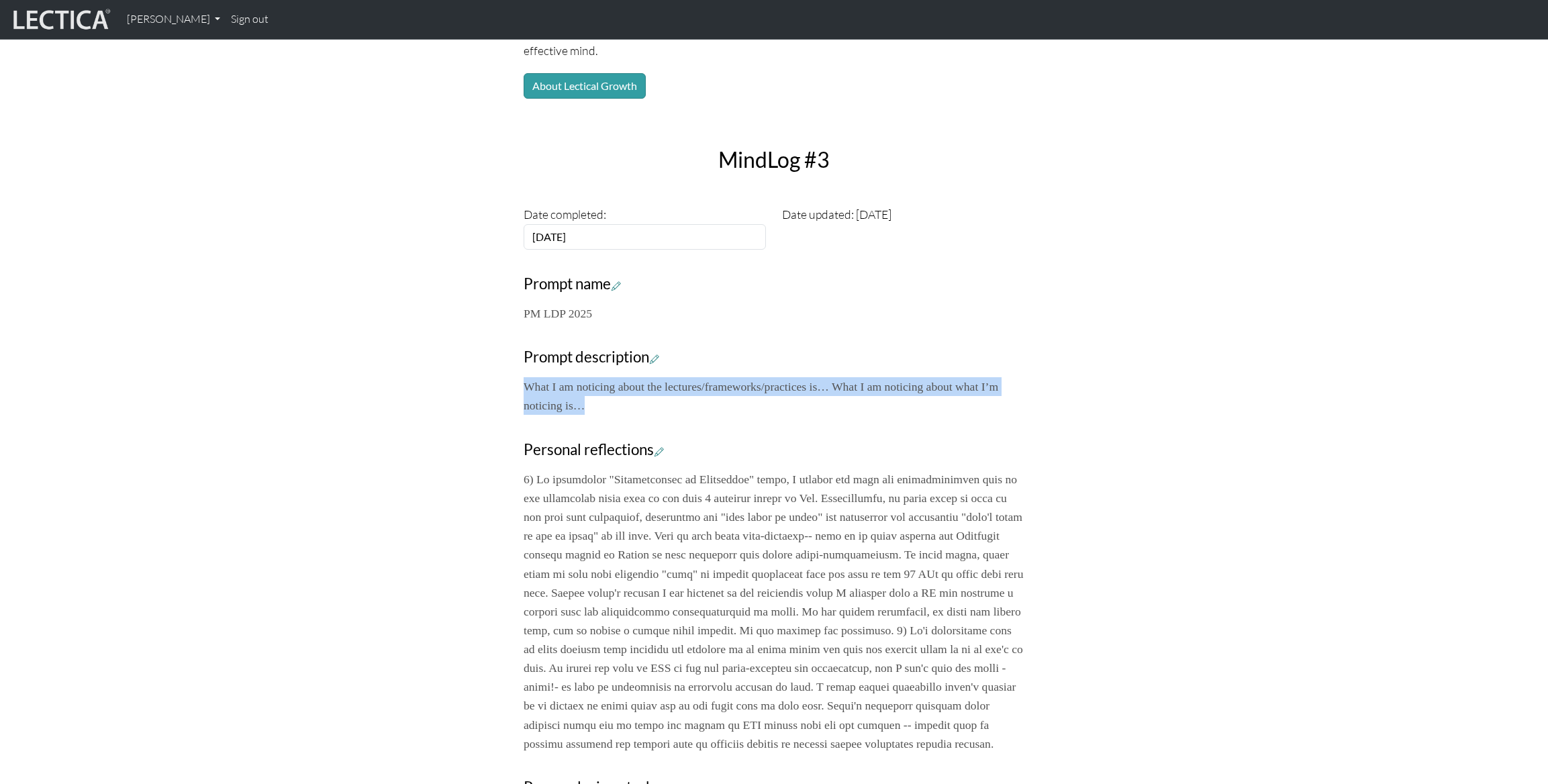
drag, startPoint x: 657, startPoint y: 411, endPoint x: 516, endPoint y: 383, distance: 143.8
click at [516, 383] on div "Your growth chart Once you have received a Lectical™ Score in MindLog, your gro…" at bounding box center [774, 504] width 517 height 1229
copy p "What I am noticing about the lectures/frameworks/practices is… What I am notici…"
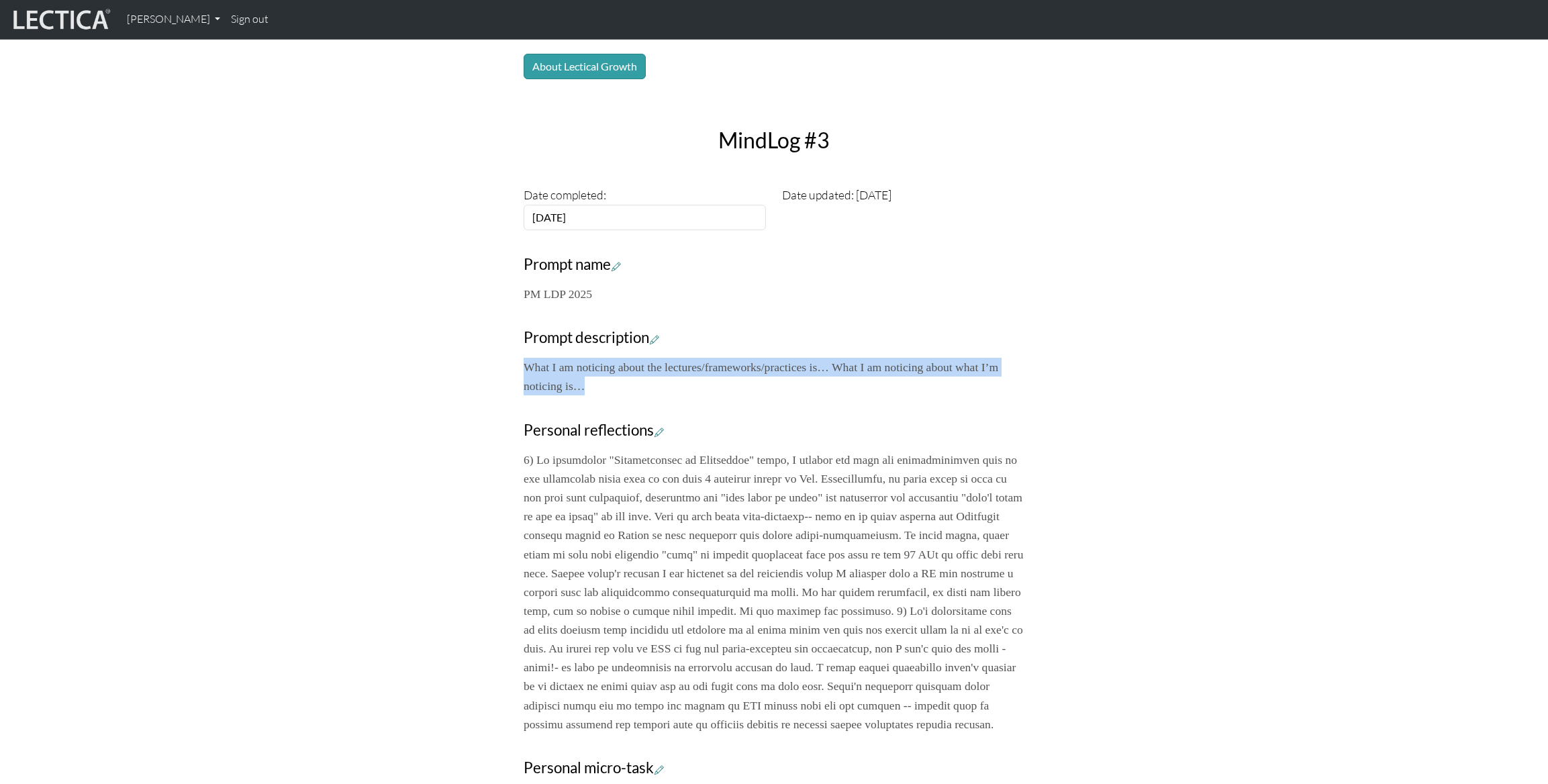
scroll to position [1012, 0]
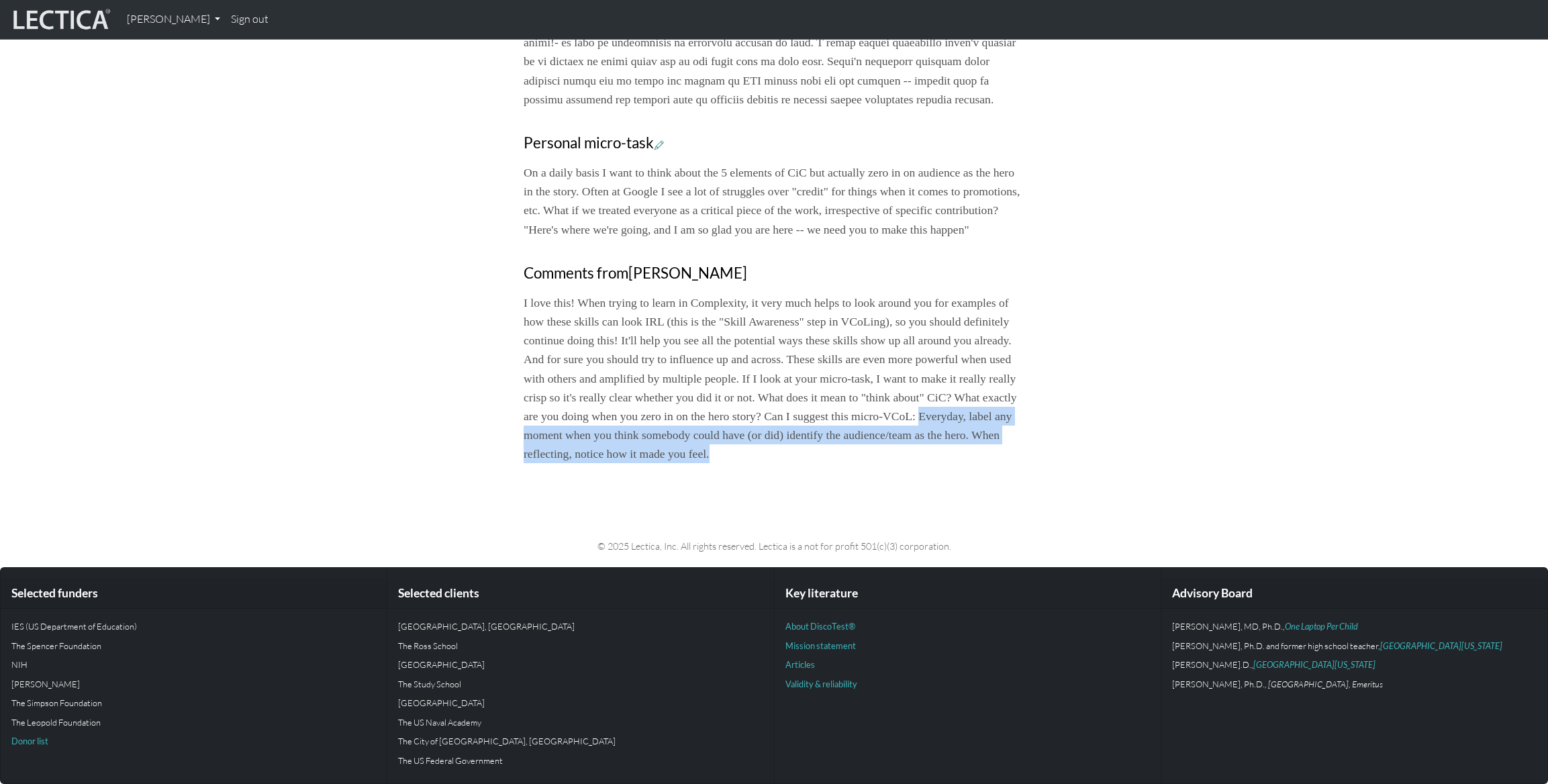
drag, startPoint x: 756, startPoint y: 420, endPoint x: 889, endPoint y: 449, distance: 136.1
click at [889, 449] on p "I love this! When trying to learn in Complexity, it very much helps to look aro…" at bounding box center [774, 378] width 501 height 170
copy p "Everyday, label any moment when you think somebody could have (or did) identify…"
